Goal: Download file/media

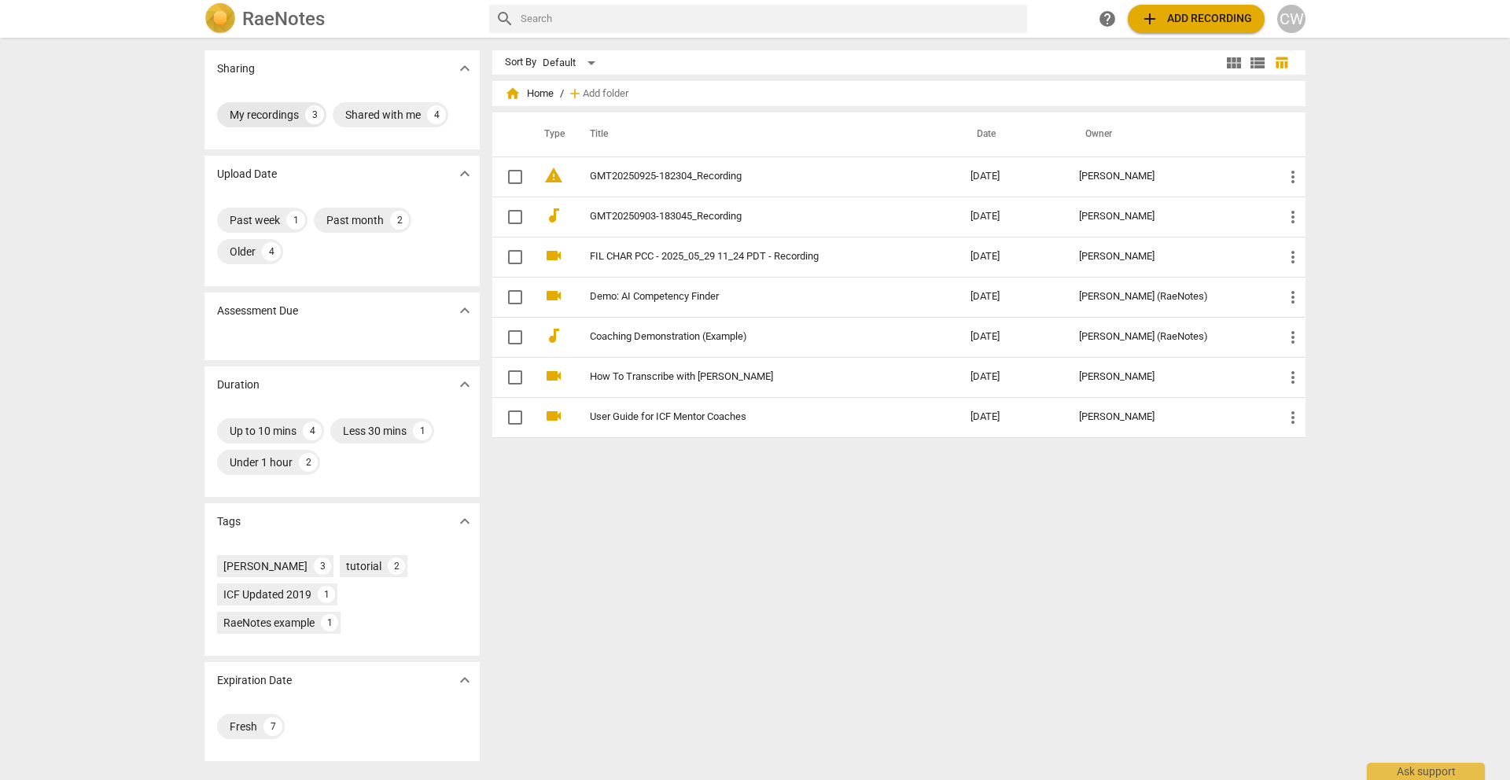
click at [264, 112] on div "My recordings" at bounding box center [264, 115] width 69 height 16
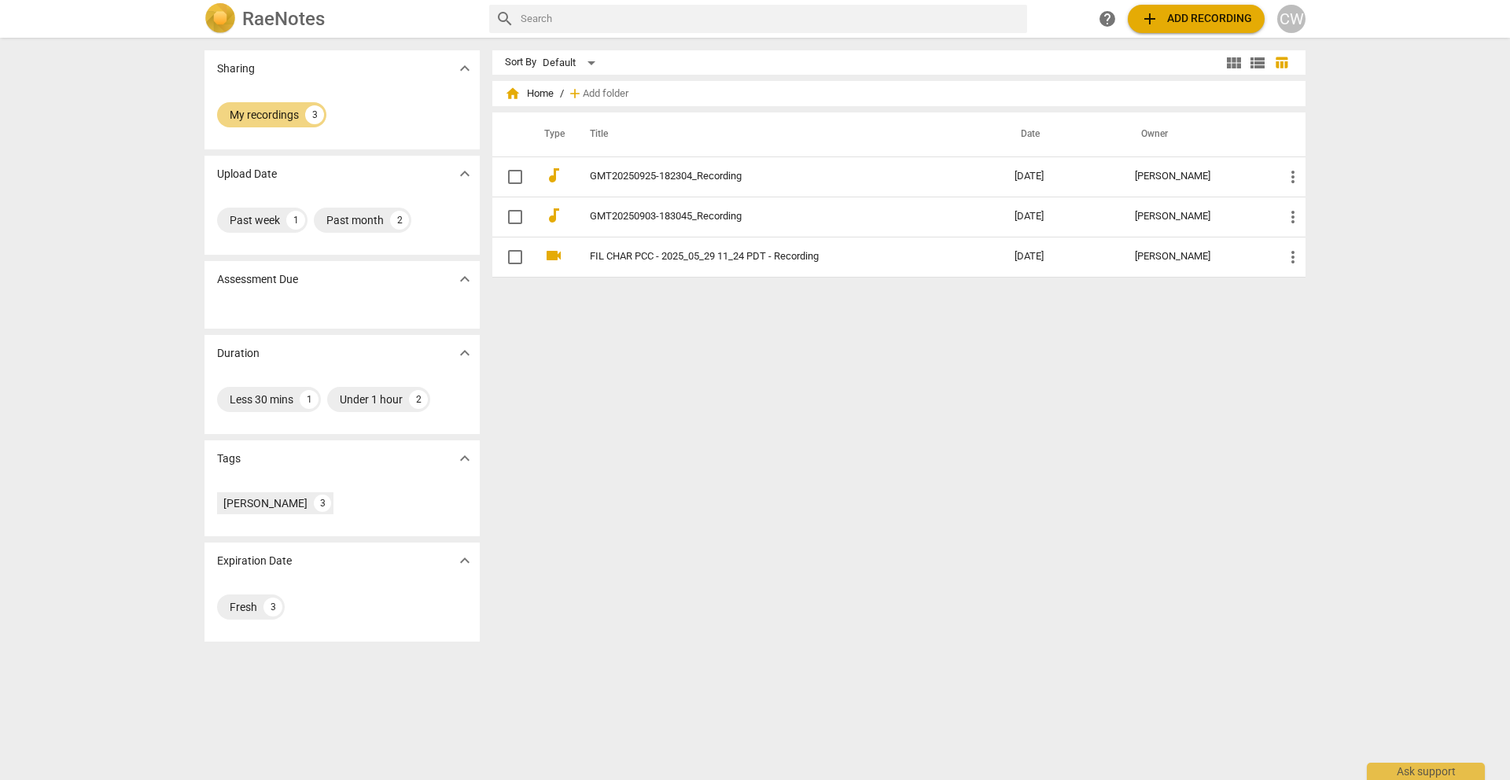
click at [232, 19] on img at bounding box center [219, 18] width 31 height 31
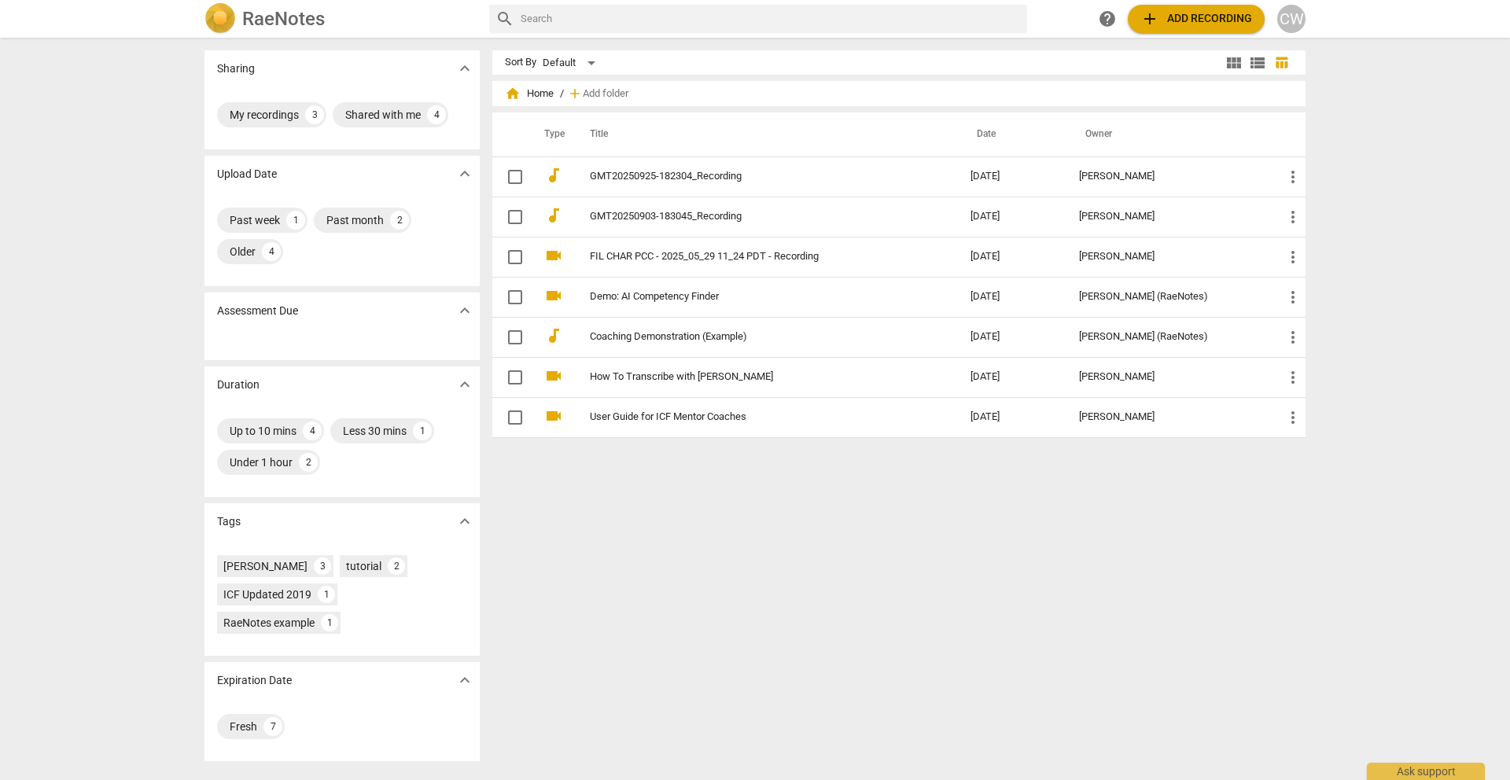
click at [1286, 27] on div "CW" at bounding box center [1291, 19] width 28 height 28
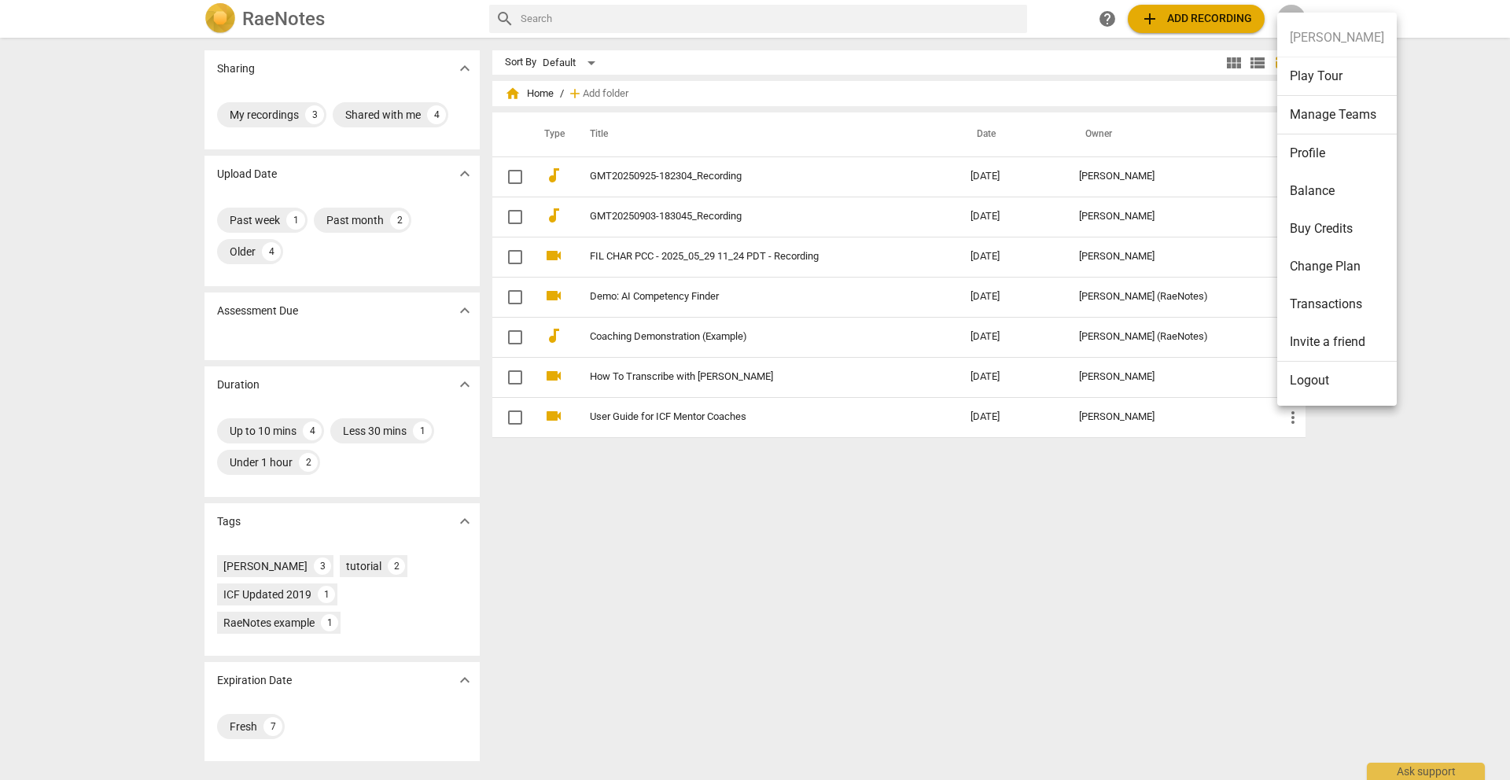
click at [890, 524] on div at bounding box center [755, 390] width 1510 height 780
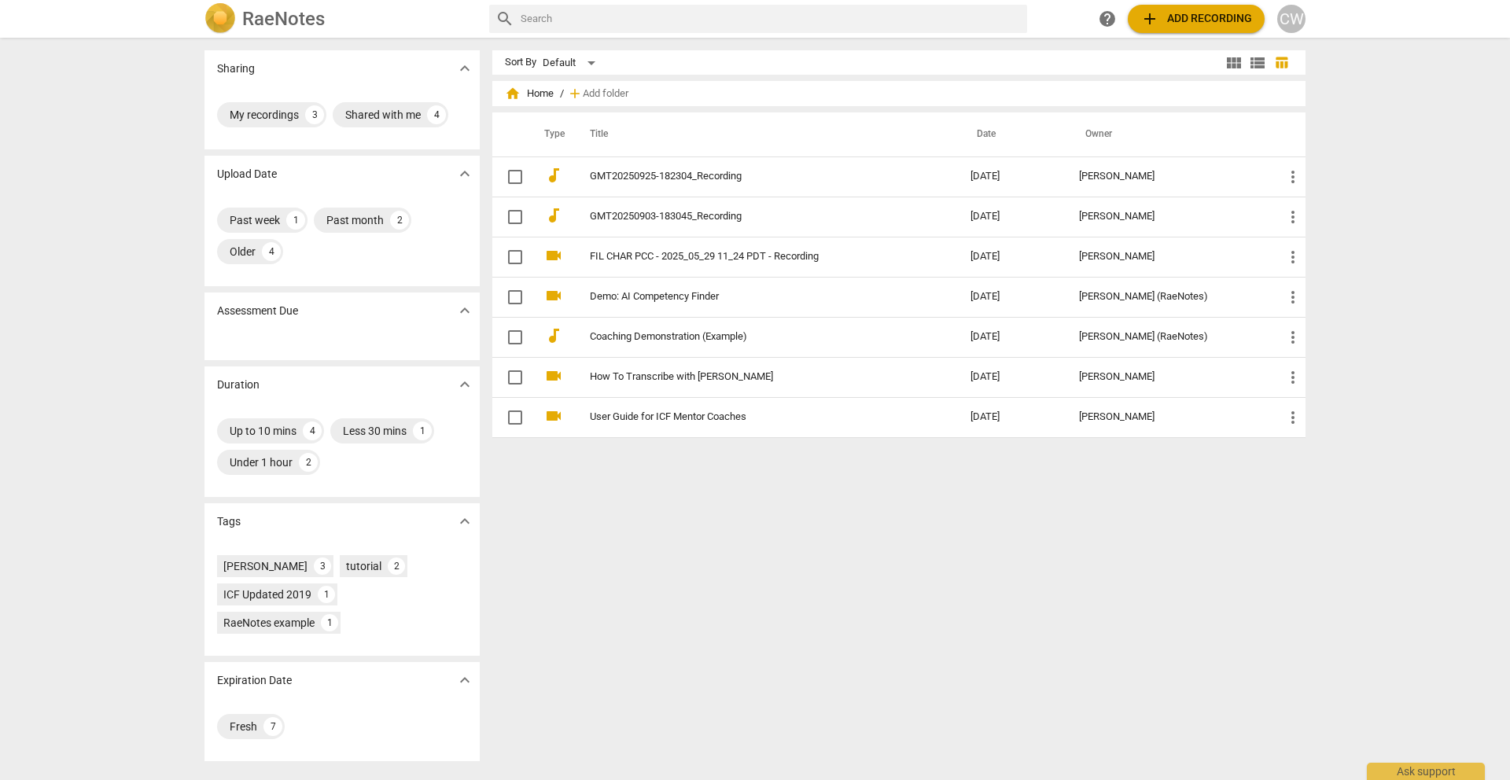
click at [449, 75] on div "Sharing expand_more" at bounding box center [341, 68] width 275 height 36
click at [461, 68] on span "expand_more" at bounding box center [464, 68] width 19 height 19
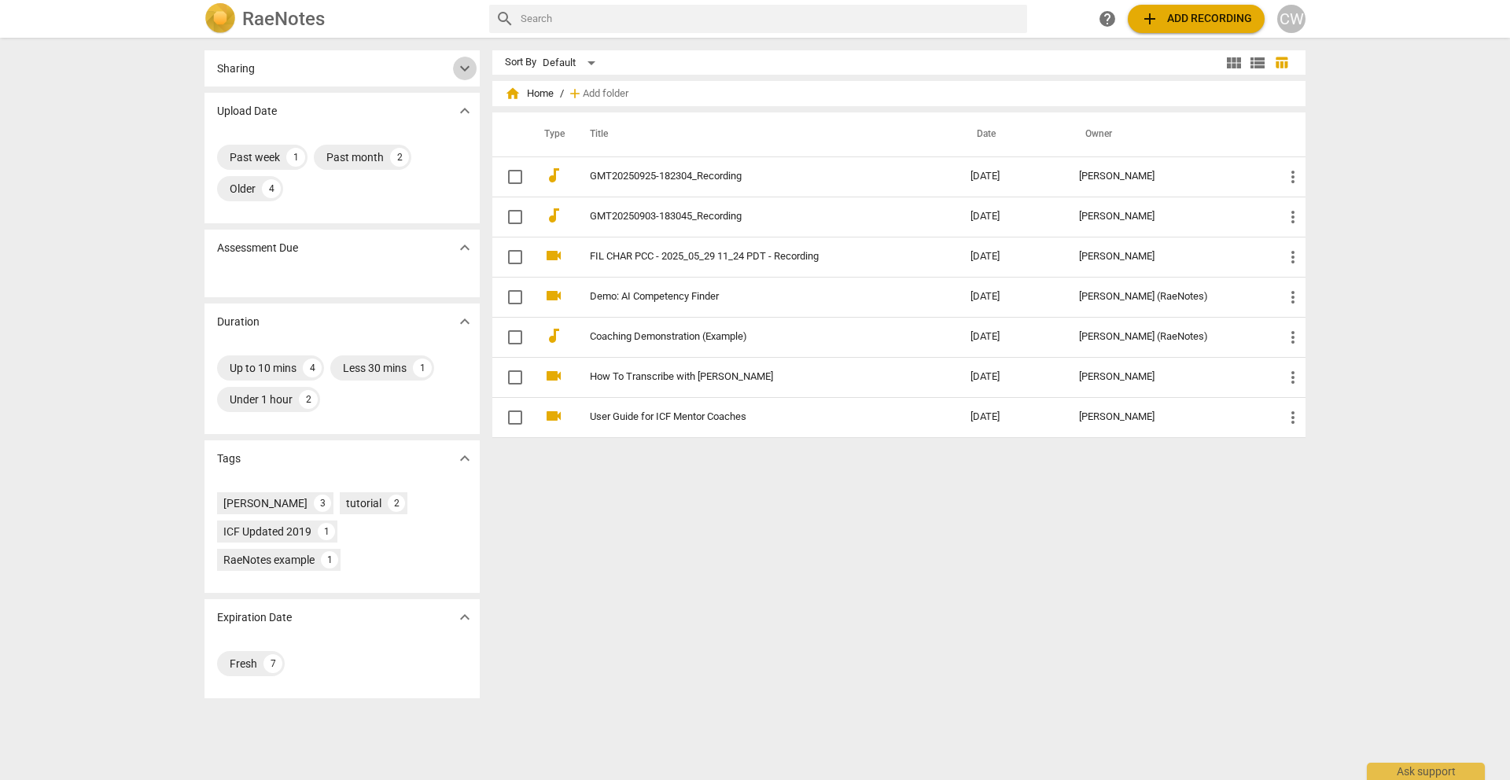
click at [461, 68] on span "expand_more" at bounding box center [464, 68] width 19 height 19
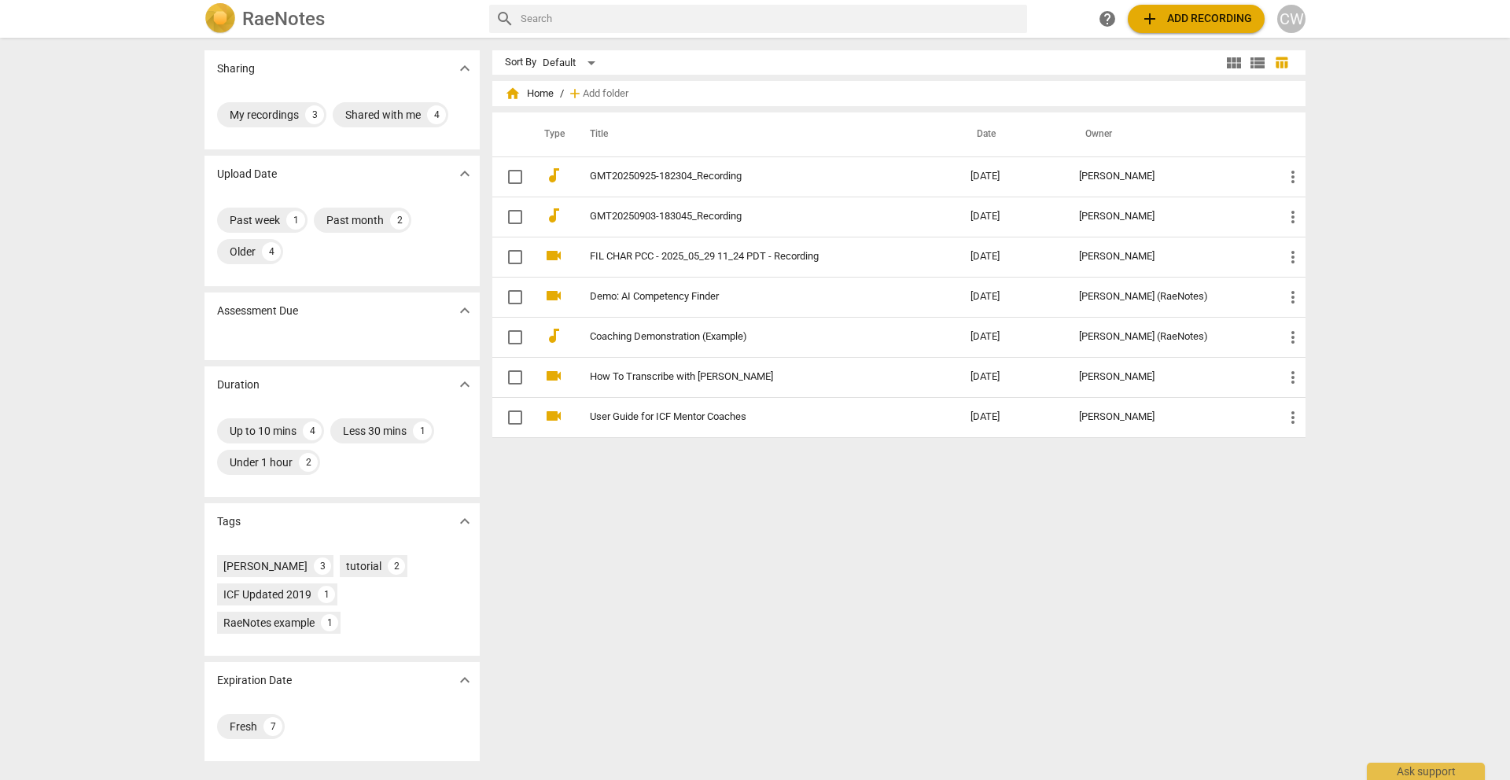
click at [291, 18] on h2 "RaeNotes" at bounding box center [283, 19] width 83 height 22
click at [1231, 63] on span "view_module" at bounding box center [1233, 62] width 19 height 19
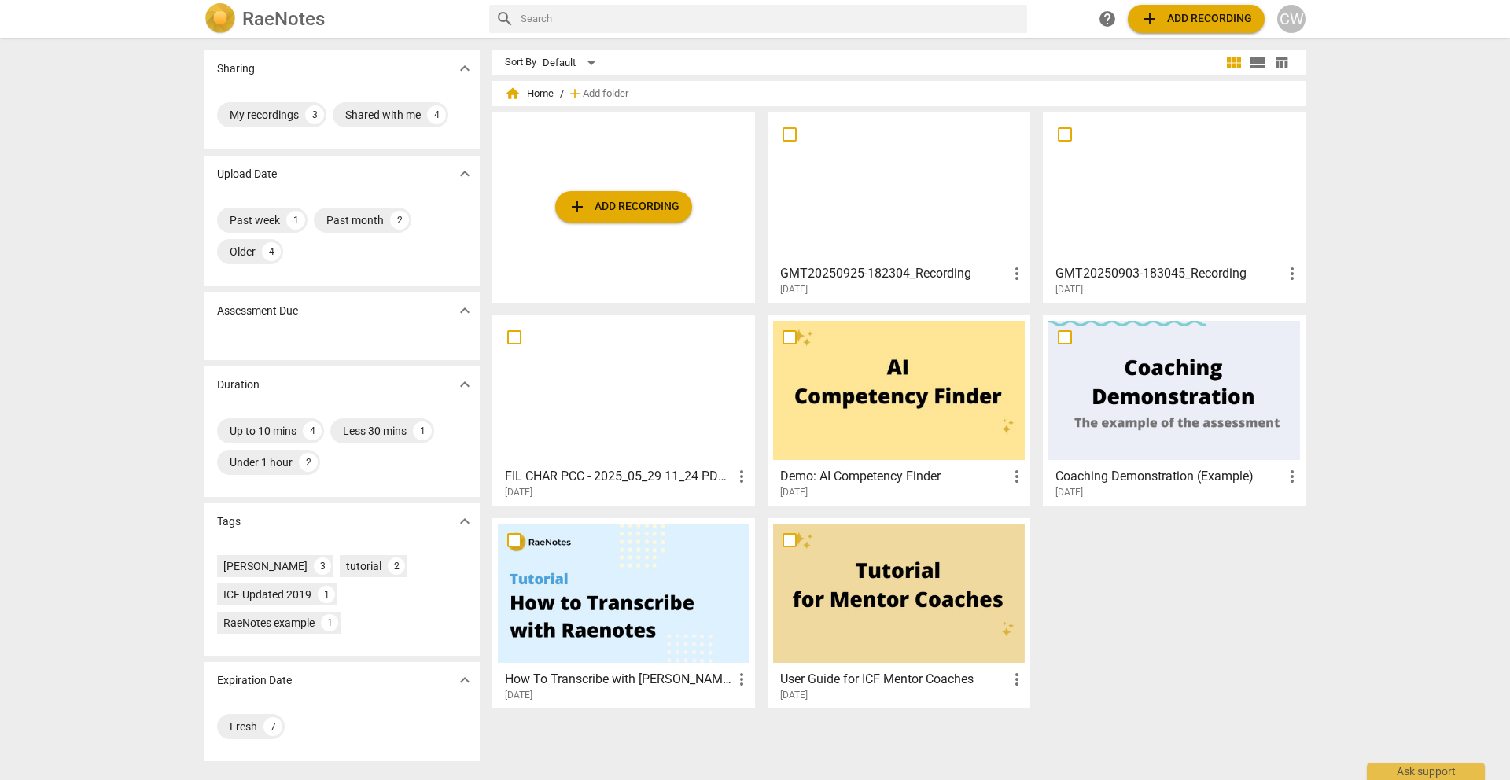
click at [539, 92] on span "home Home" at bounding box center [529, 94] width 49 height 16
click at [1252, 56] on span "view_list" at bounding box center [1257, 62] width 19 height 19
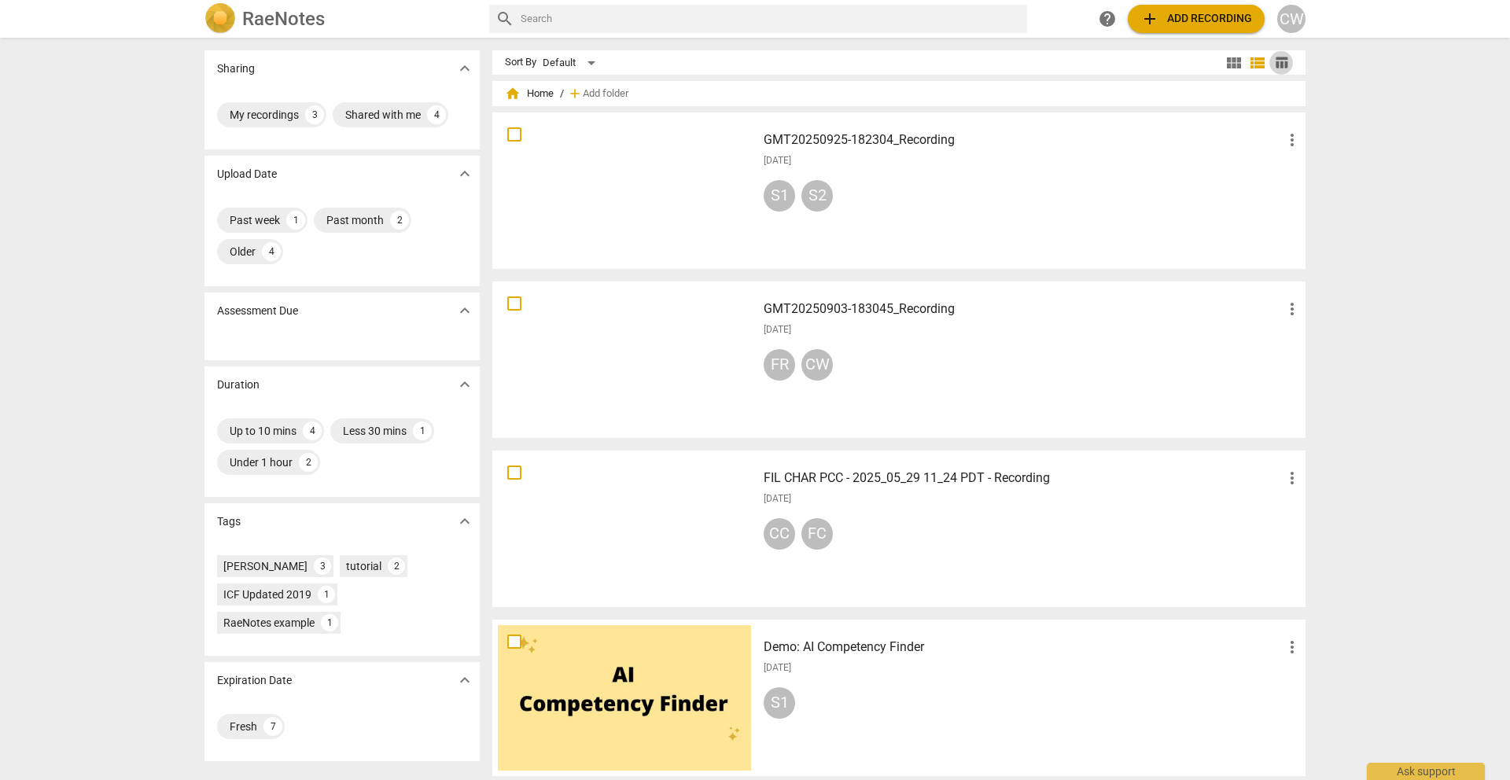
click at [1283, 62] on span "table_chart" at bounding box center [1281, 62] width 15 height 15
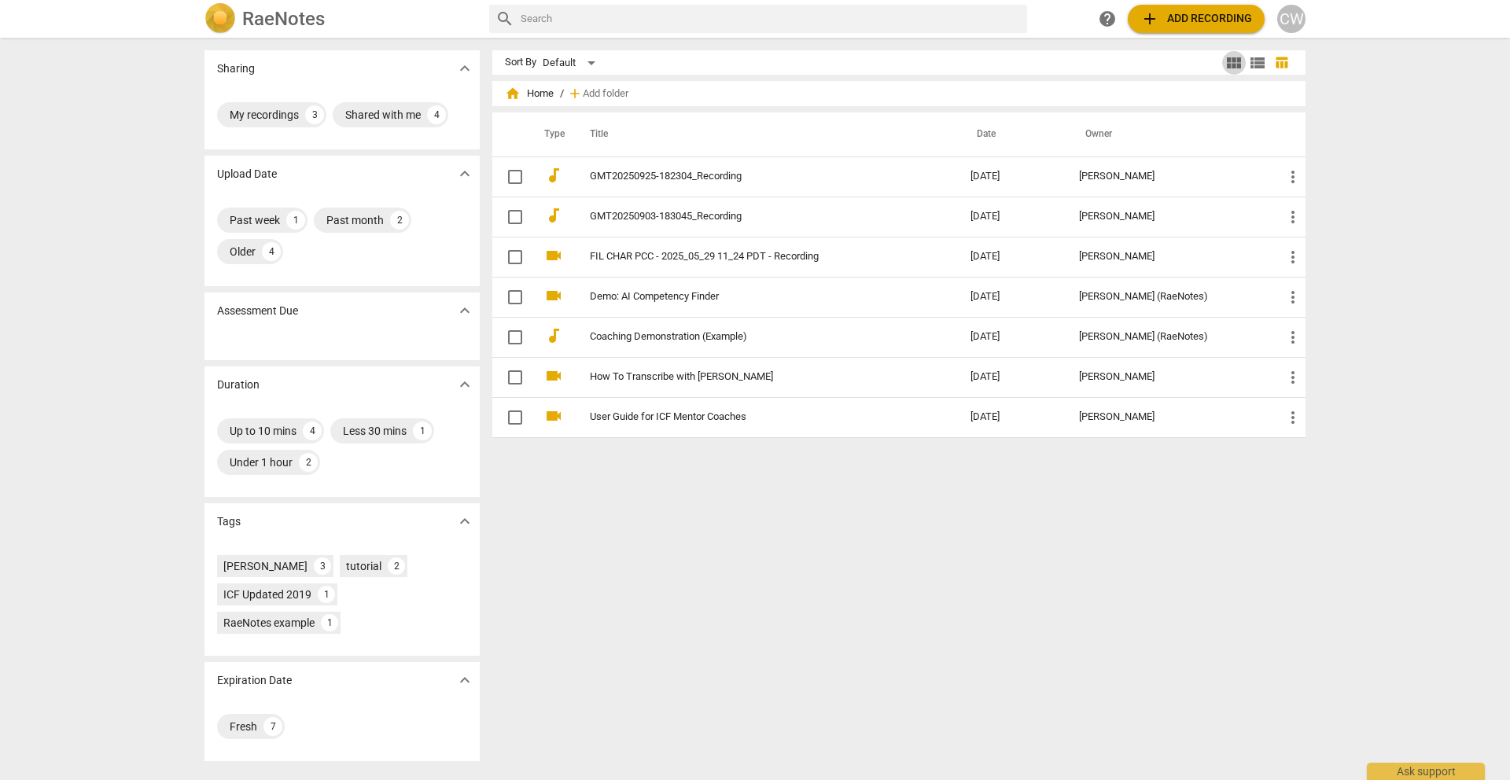
click at [1234, 61] on span "view_module" at bounding box center [1233, 62] width 19 height 19
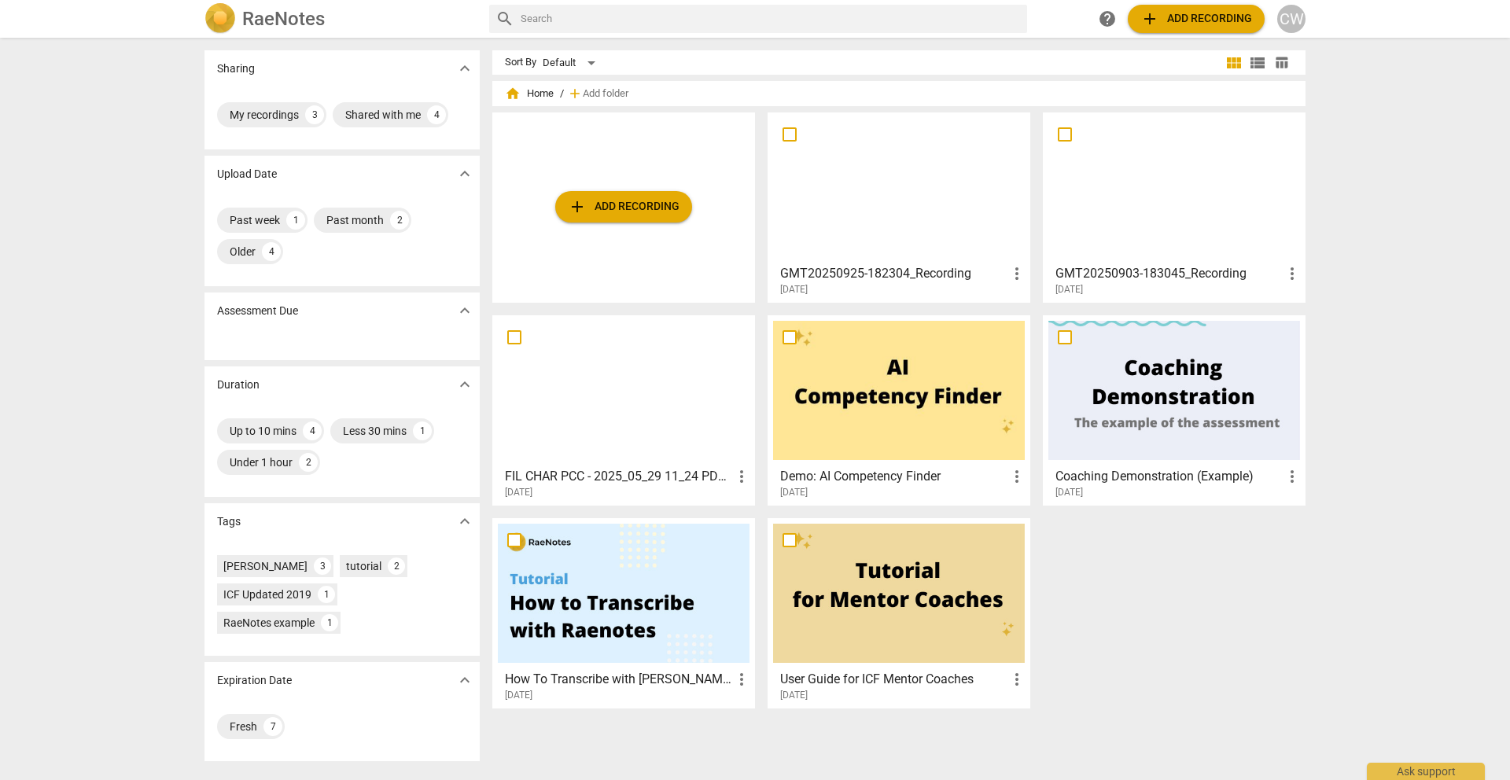
click at [848, 219] on div at bounding box center [899, 187] width 252 height 139
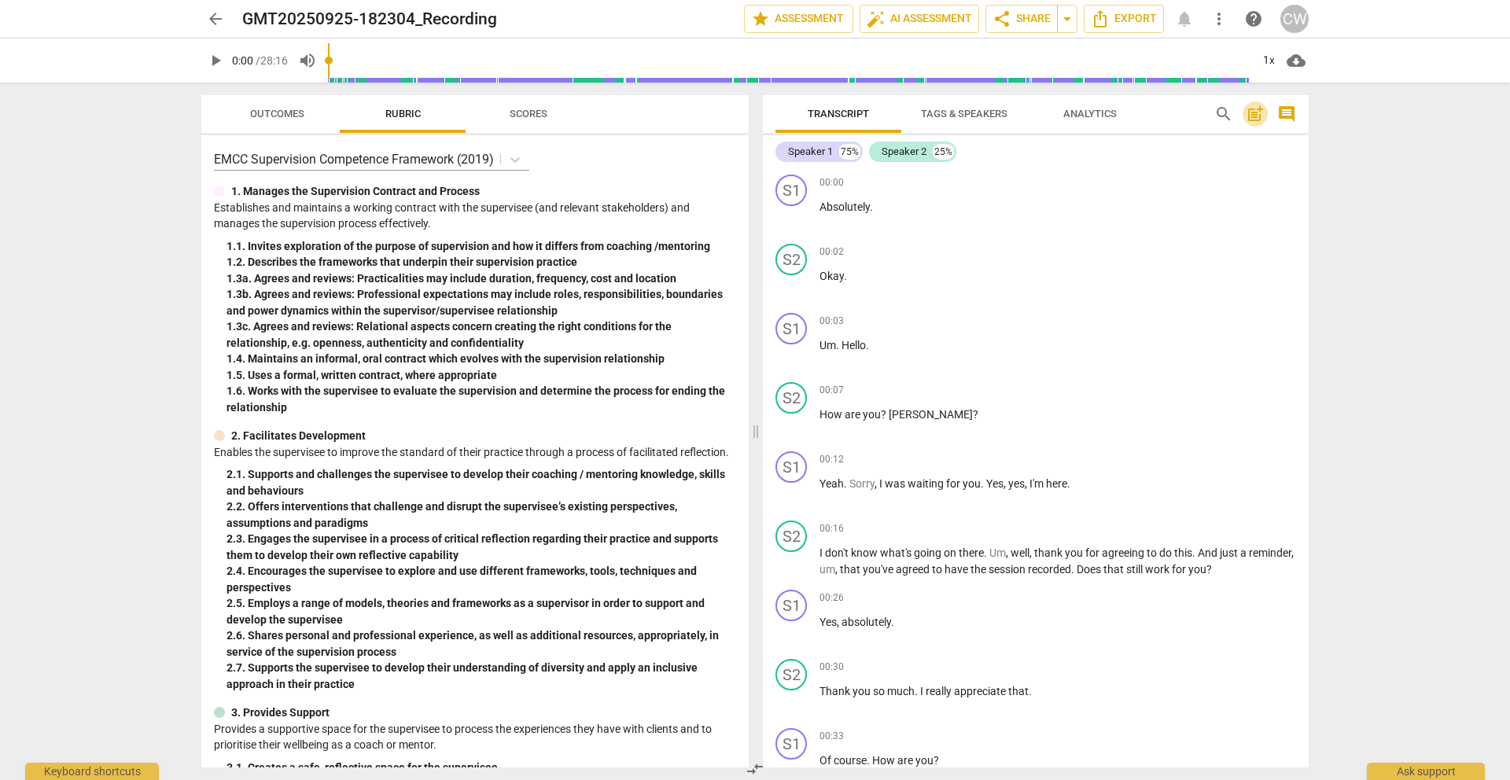
click at [1255, 118] on span "post_add" at bounding box center [1254, 114] width 19 height 19
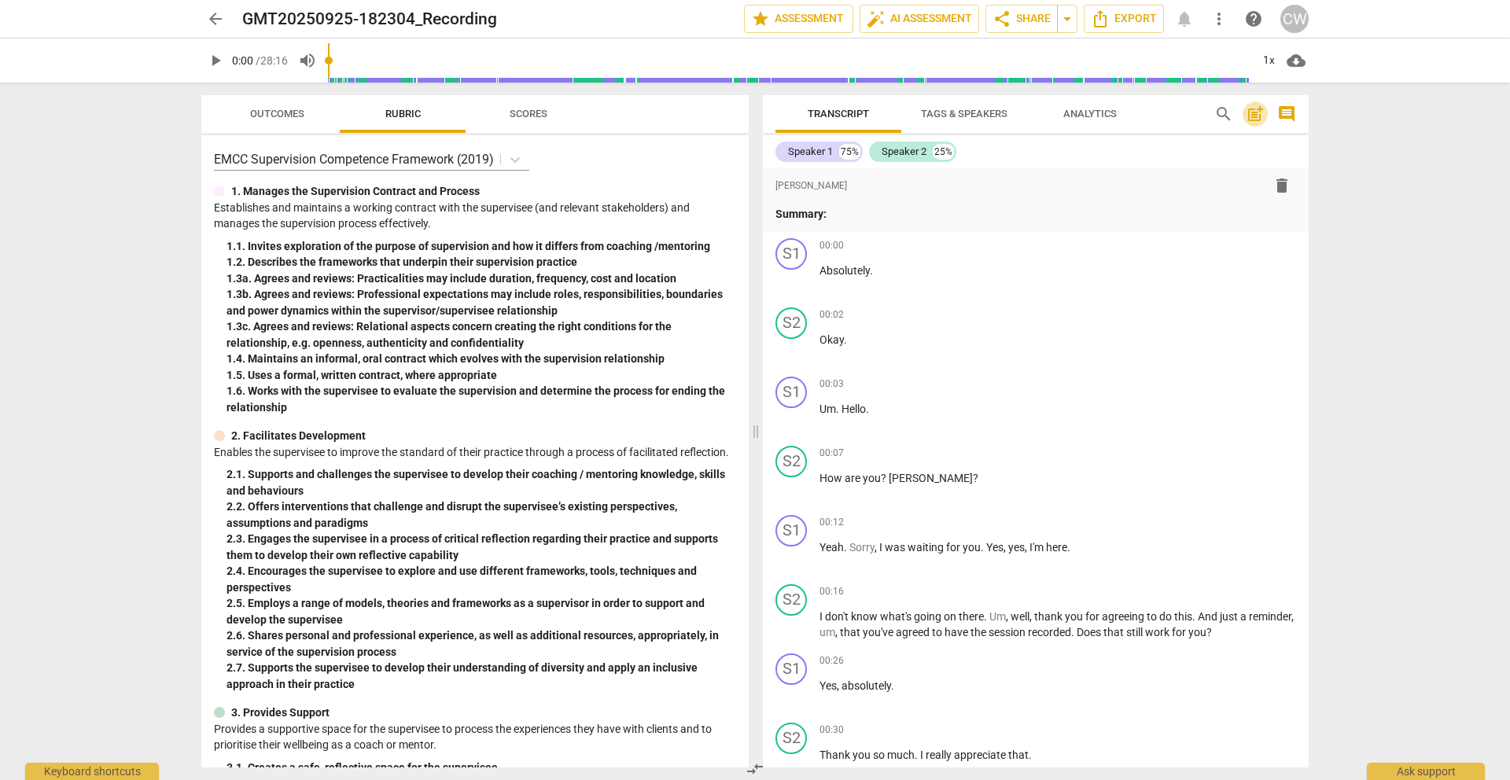
click at [1255, 118] on span "post_add" at bounding box center [1254, 114] width 19 height 19
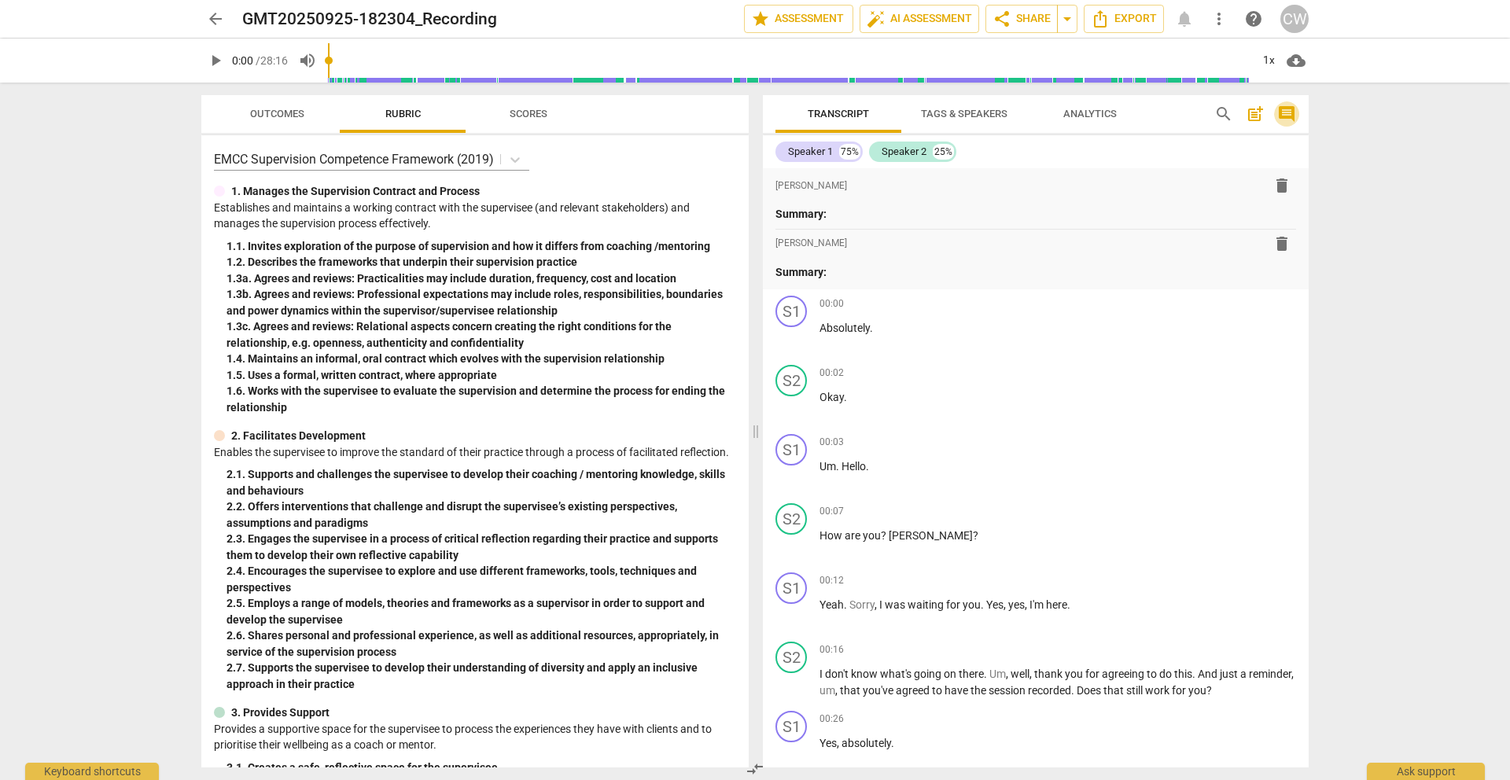
click at [1286, 115] on span "comment" at bounding box center [1286, 114] width 19 height 19
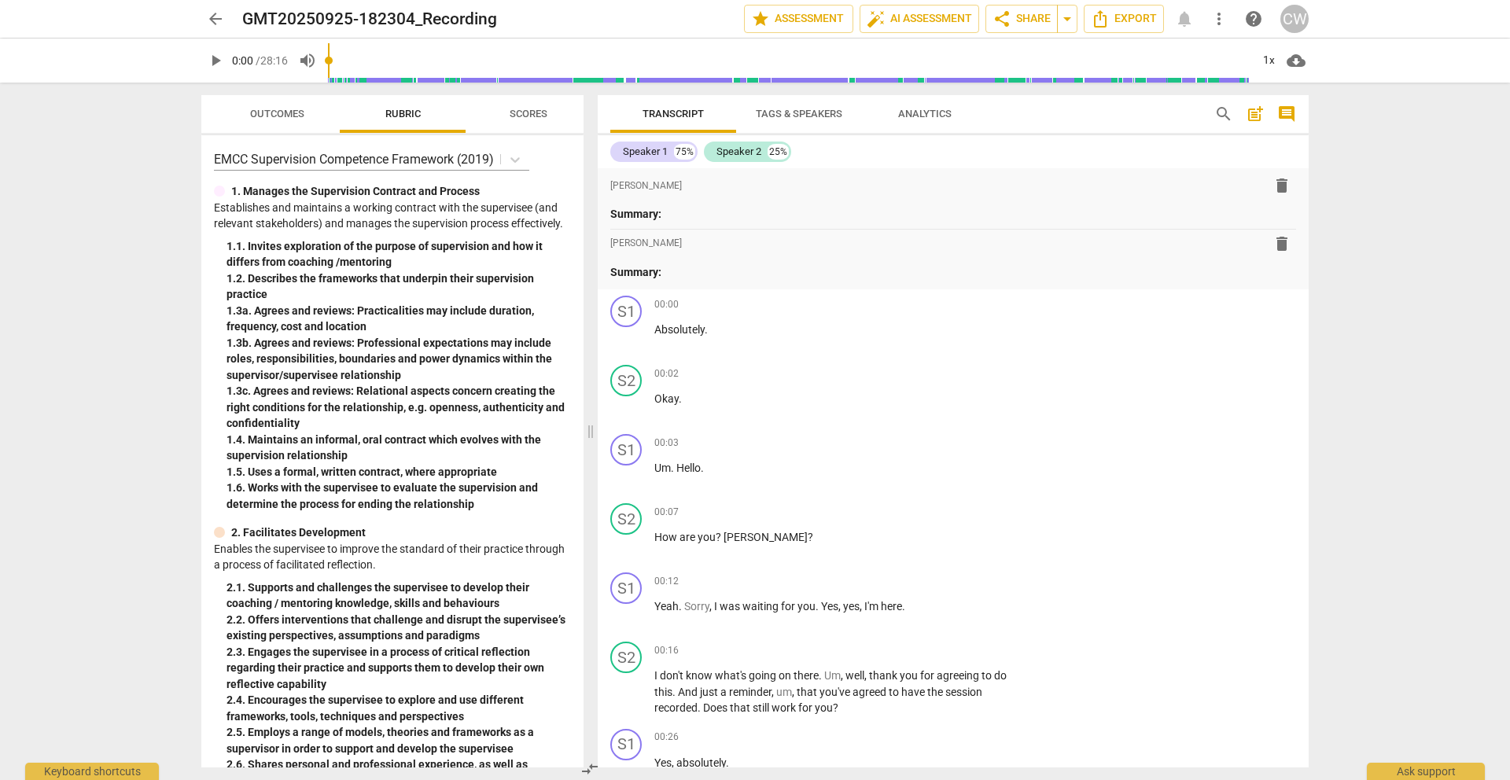
click at [1286, 115] on span "comment" at bounding box center [1286, 114] width 19 height 19
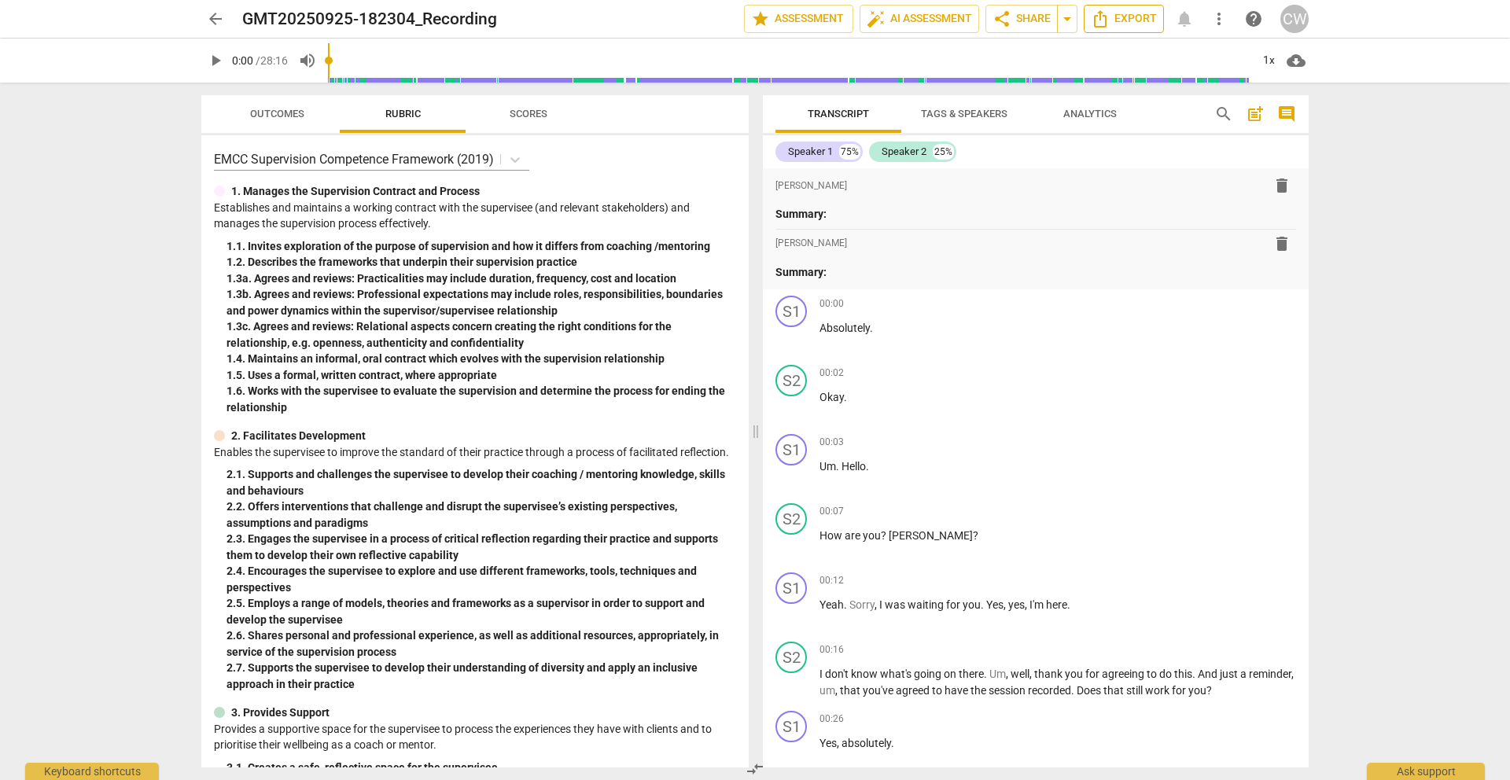
click at [1118, 20] on span "Export" at bounding box center [1124, 18] width 66 height 19
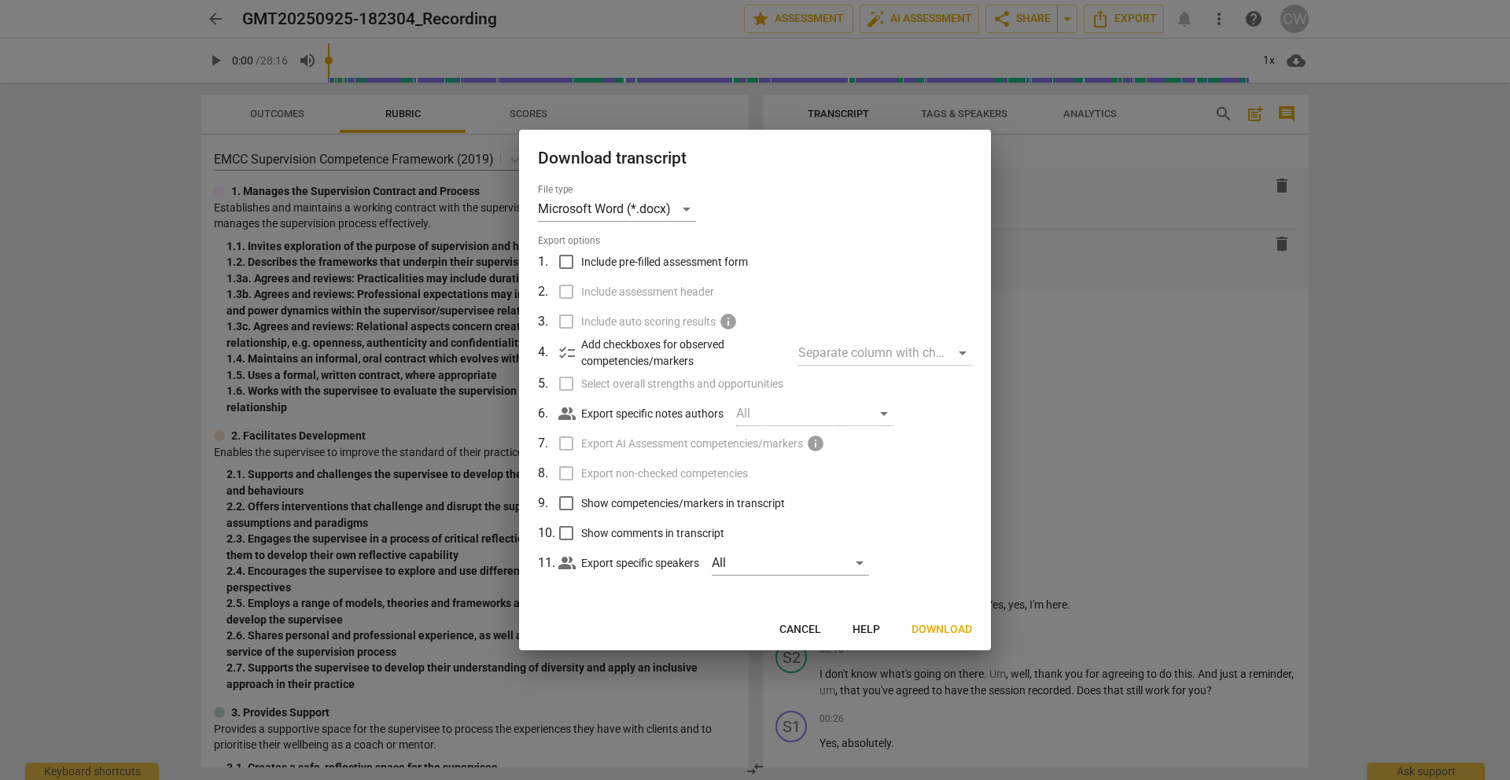
click at [937, 630] on span "Download" at bounding box center [941, 630] width 61 height 16
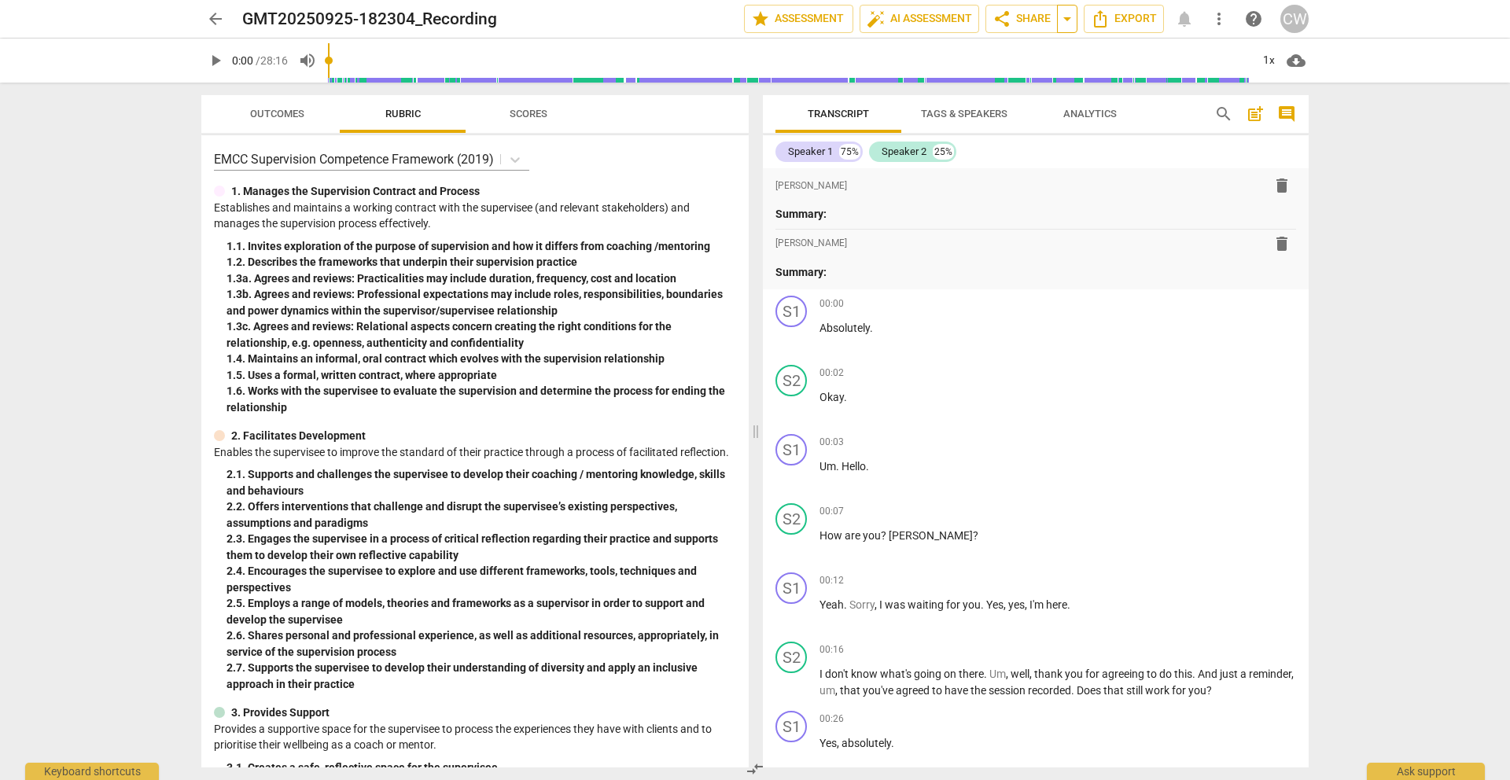
click at [1069, 19] on span "arrow_drop_down" at bounding box center [1066, 18] width 19 height 19
click at [1069, 20] on span "arrow_drop_down" at bounding box center [1066, 18] width 19 height 19
click at [1295, 60] on span "cloud_download" at bounding box center [1295, 60] width 19 height 19
click at [1322, 61] on li "Download audio" at bounding box center [1341, 61] width 116 height 38
